Goal: Task Accomplishment & Management: Manage account settings

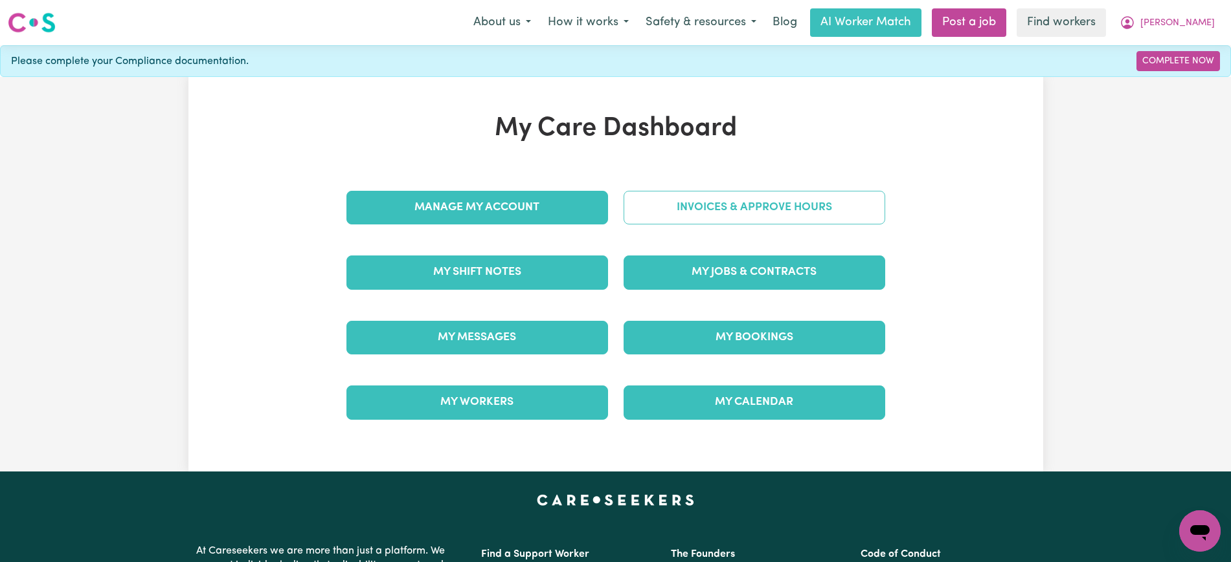
click at [761, 202] on link "Invoices & Approve Hours" at bounding box center [754, 208] width 262 height 34
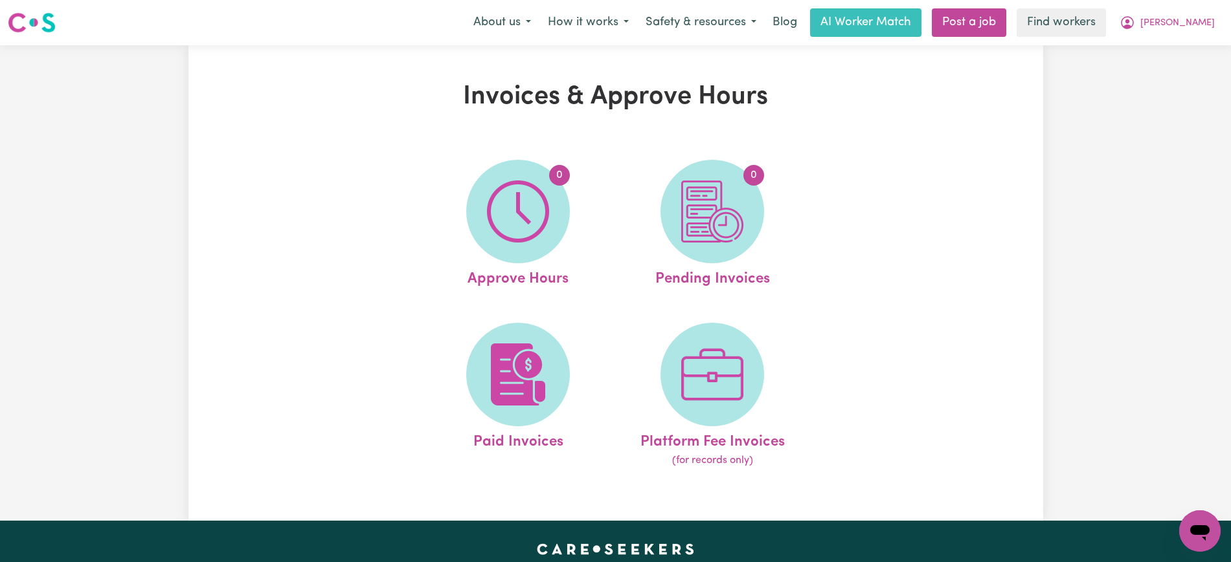
click at [440, 221] on link "0 Approve Hours" at bounding box center [518, 225] width 186 height 131
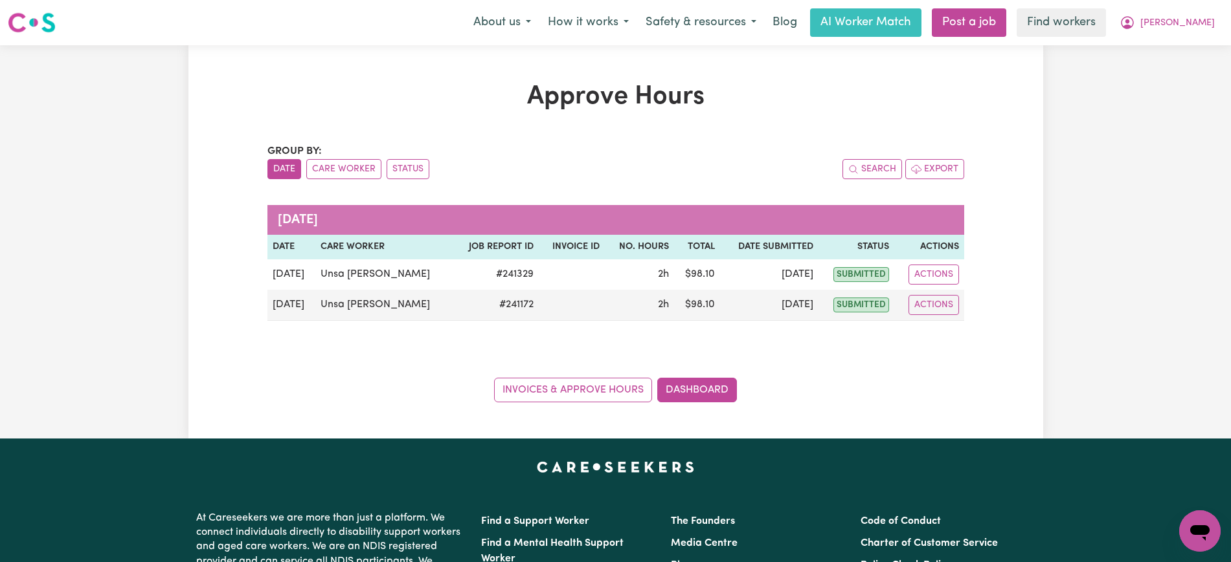
drag, startPoint x: 344, startPoint y: 168, endPoint x: 333, endPoint y: 201, distance: 34.6
click at [344, 168] on button "Care Worker" at bounding box center [343, 169] width 75 height 20
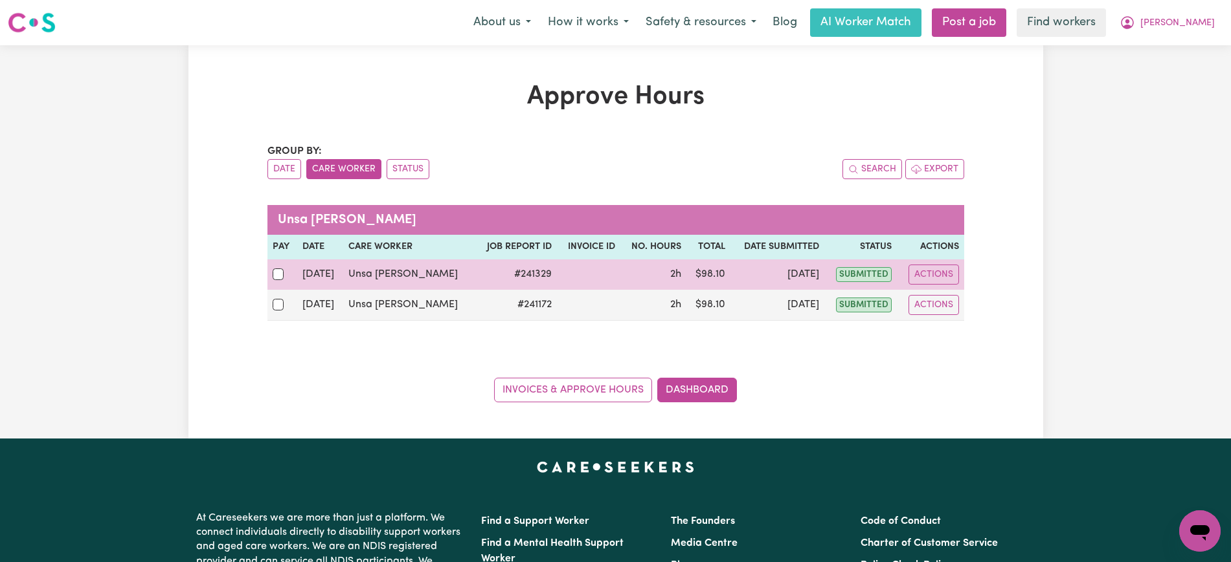
click at [292, 274] on div at bounding box center [282, 274] width 19 height 17
click at [284, 274] on input "checkbox" at bounding box center [279, 275] width 12 height 12
checkbox input "true"
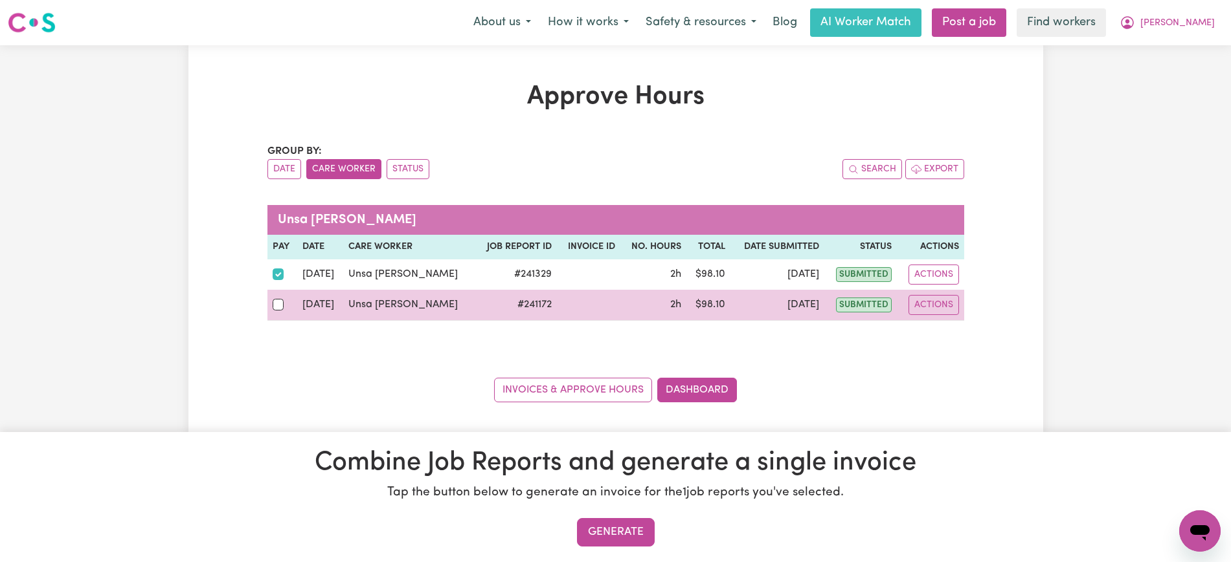
click at [294, 313] on td at bounding box center [282, 305] width 30 height 31
click at [285, 304] on div at bounding box center [282, 304] width 19 height 17
click at [284, 304] on input "checkbox" at bounding box center [279, 305] width 12 height 12
checkbox input "true"
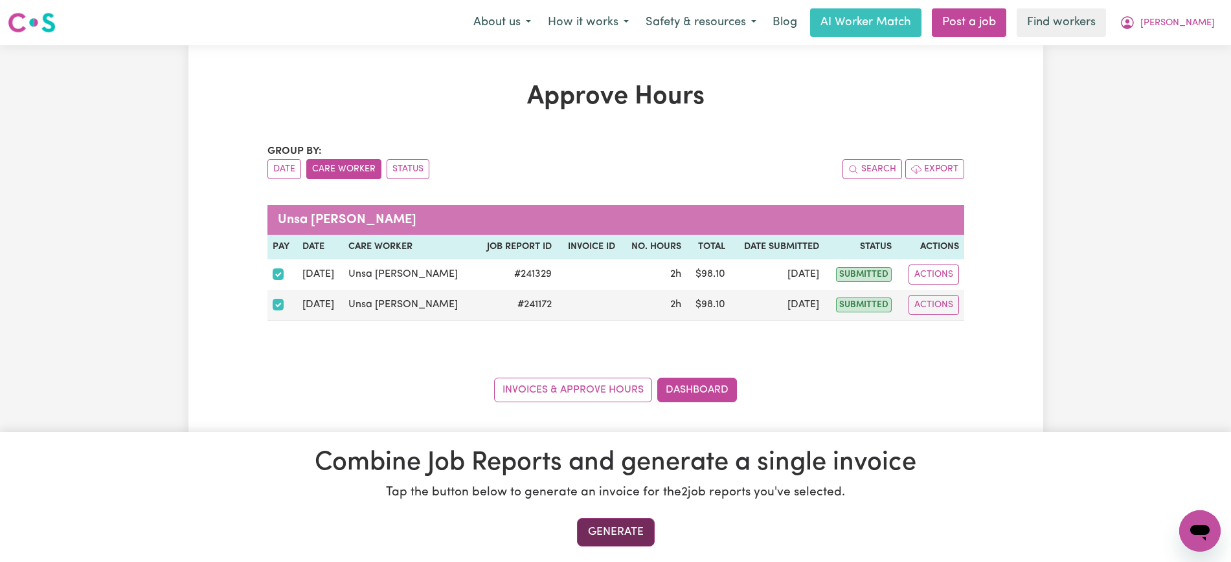
click at [602, 538] on button "Generate" at bounding box center [616, 532] width 78 height 28
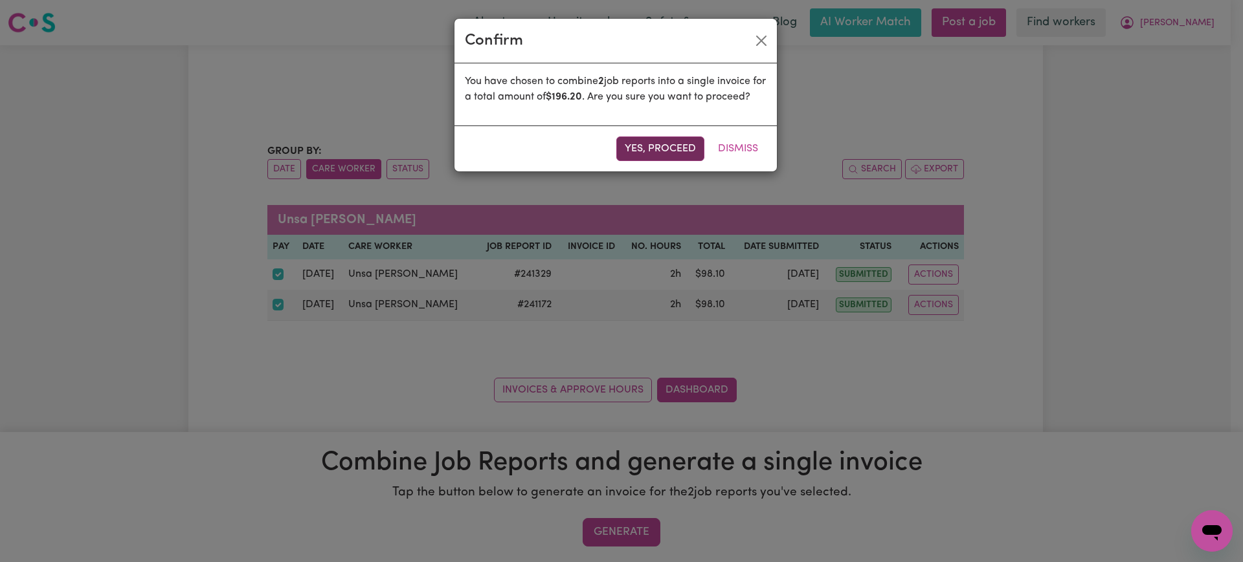
click at [657, 159] on button "Yes, proceed" at bounding box center [660, 149] width 88 height 25
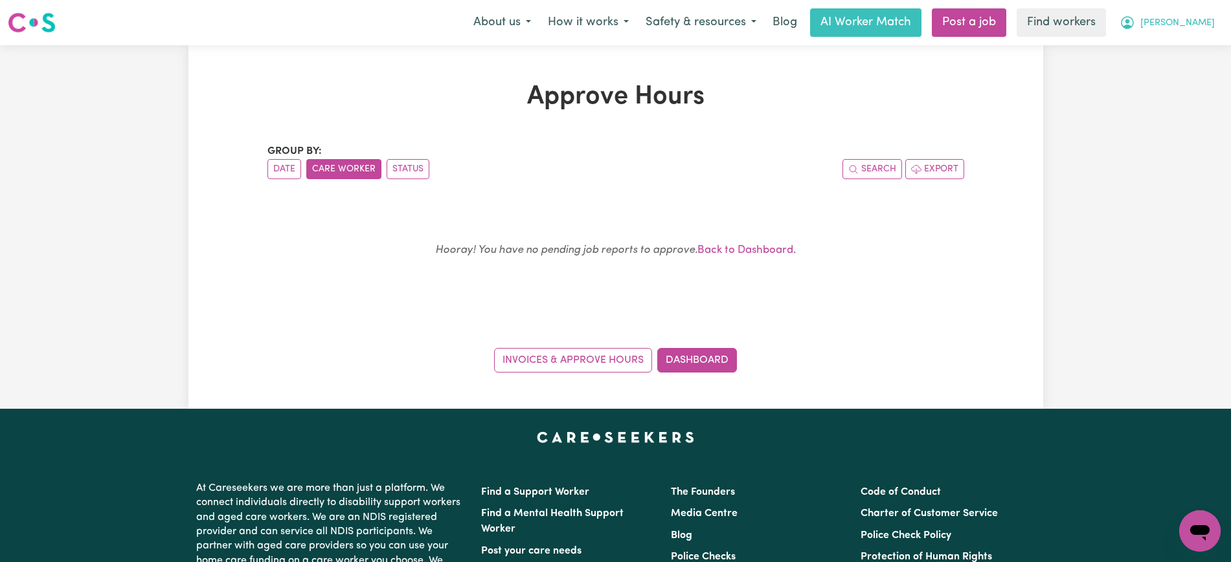
click at [1135, 25] on icon "My Account" at bounding box center [1127, 23] width 16 height 16
click at [1166, 67] on link "Logout" at bounding box center [1171, 74] width 102 height 25
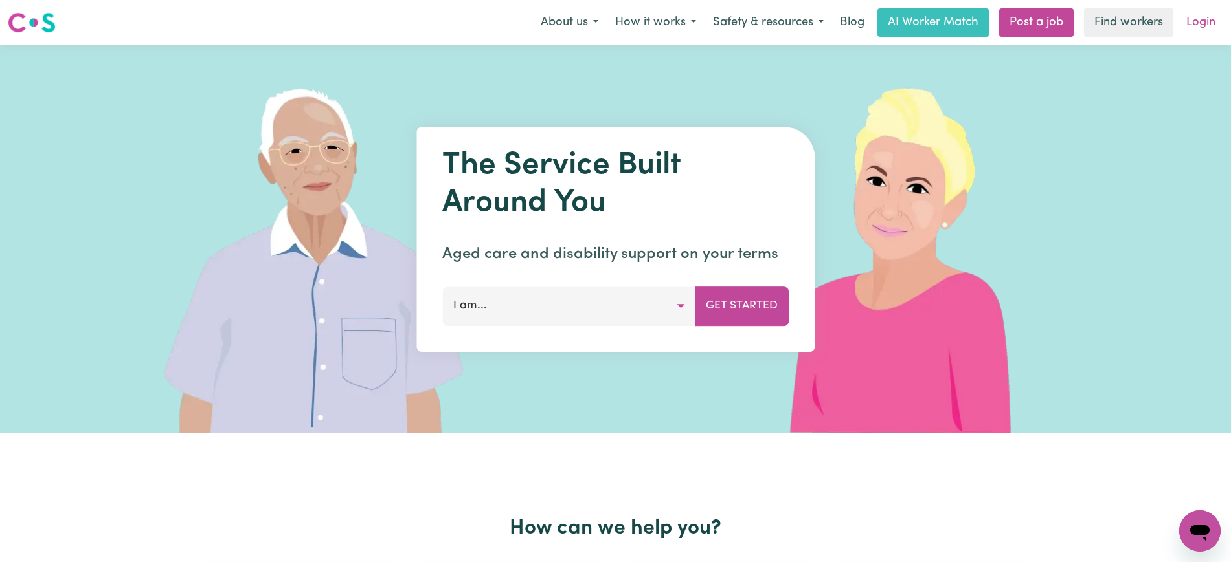
click at [1188, 22] on link "Login" at bounding box center [1200, 22] width 45 height 28
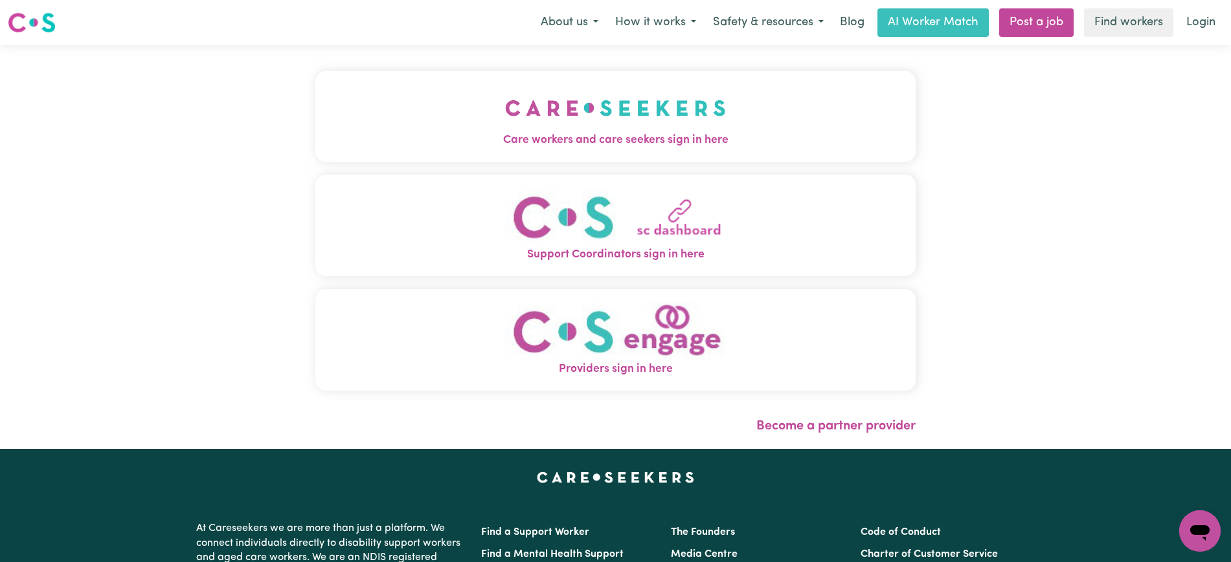
click at [455, 133] on span "Care workers and care seekers sign in here" at bounding box center [615, 140] width 600 height 17
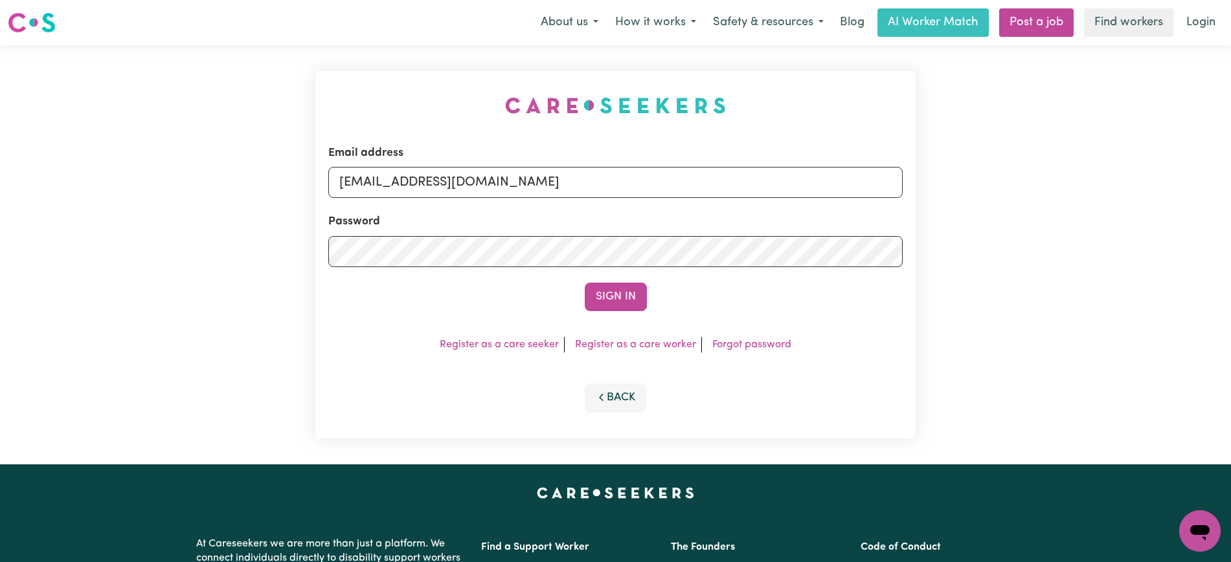
click at [391, 56] on div "Email address [EMAIL_ADDRESS][DOMAIN_NAME] Password Sign In Register as a care …" at bounding box center [615, 254] width 616 height 419
drag, startPoint x: 420, startPoint y: 183, endPoint x: 829, endPoint y: 181, distance: 408.4
click at [828, 183] on input "[EMAIL_ADDRESS][DOMAIN_NAME]" at bounding box center [615, 182] width 574 height 31
paste input "Christinecannonhill_HCS"
type input "[EMAIL_ADDRESS][DOMAIN_NAME]"
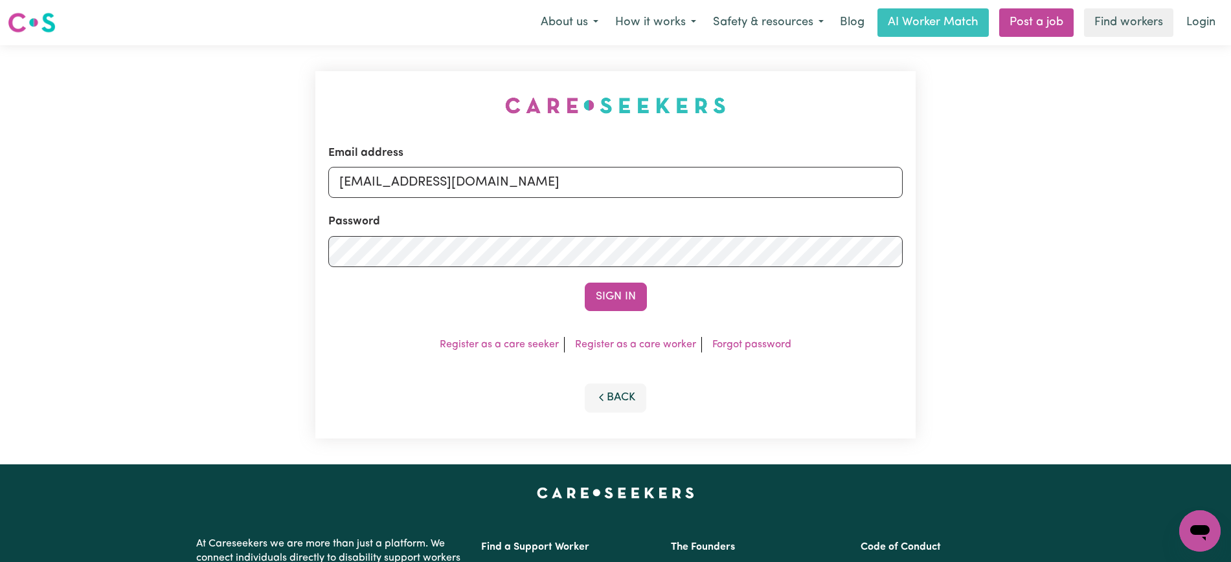
drag, startPoint x: 669, startPoint y: 113, endPoint x: 701, endPoint y: 222, distance: 114.1
click at [670, 113] on img at bounding box center [615, 105] width 221 height 17
click at [601, 291] on button "Sign In" at bounding box center [616, 297] width 62 height 28
